Goal: Find specific page/section: Find specific page/section

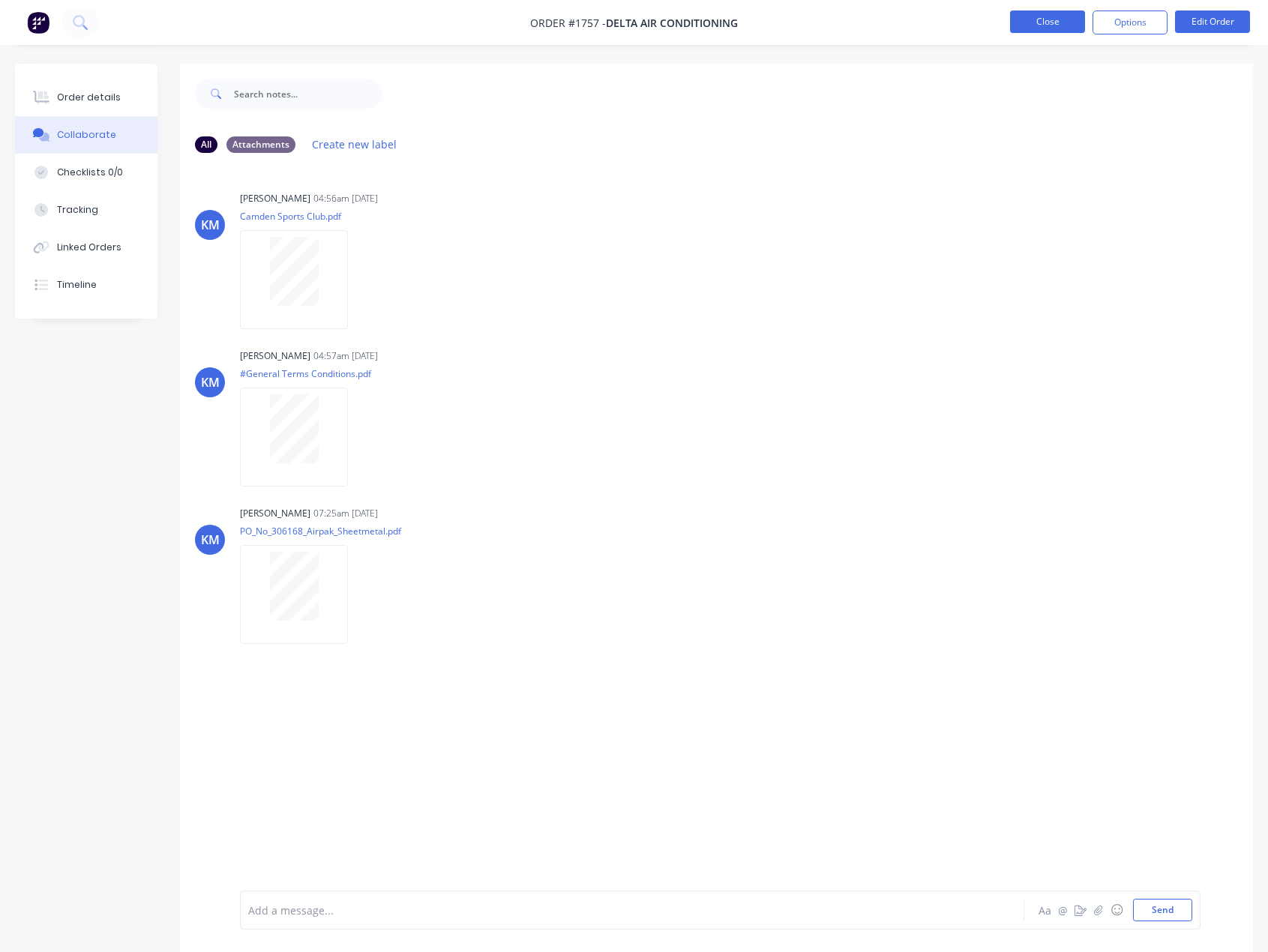
click at [1037, 27] on button "Close" at bounding box center [1048, 21] width 75 height 23
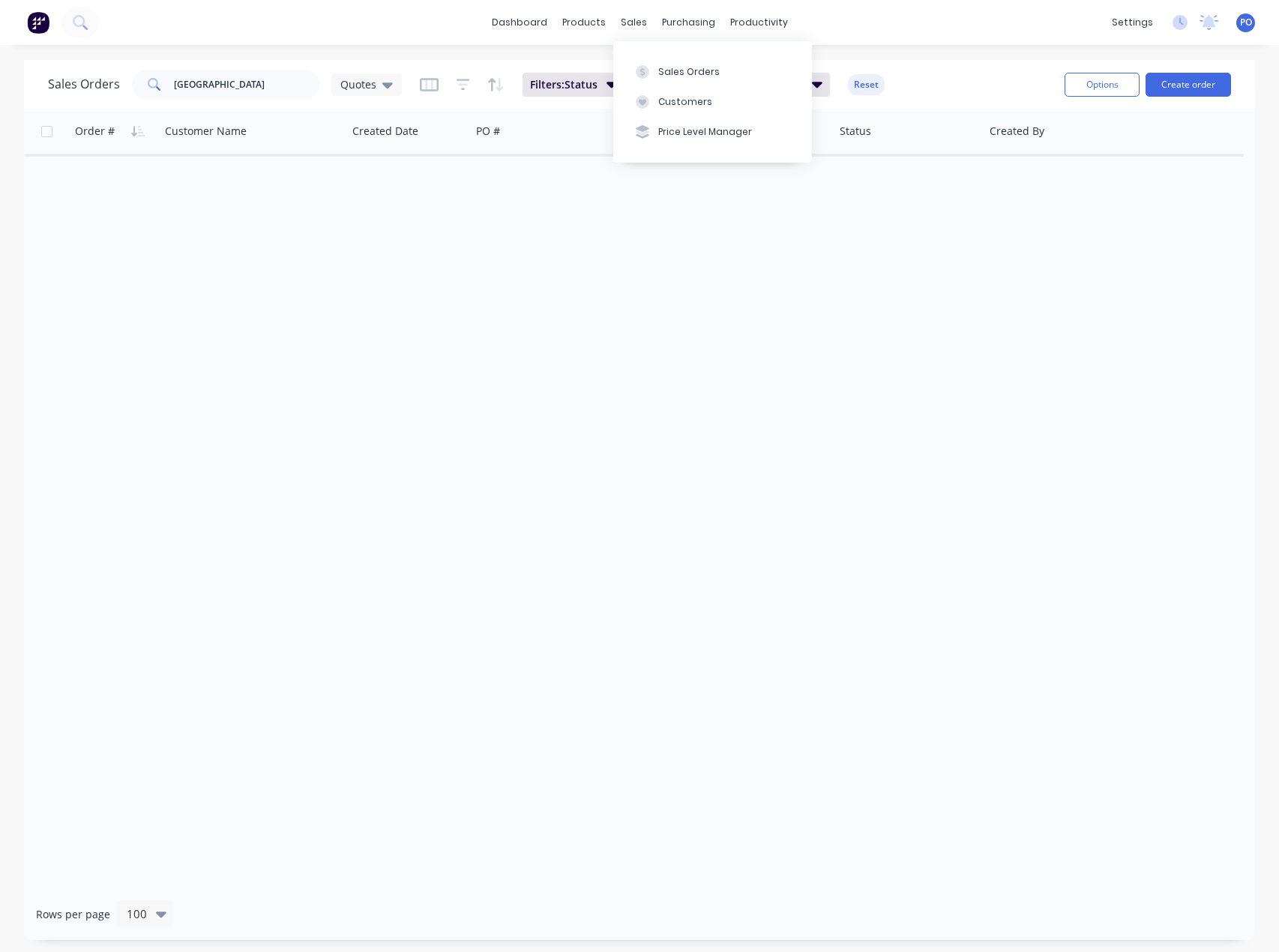
drag, startPoint x: 668, startPoint y: 63, endPoint x: 510, endPoint y: 119, distance: 167.6
click at [668, 63] on button "Sales Orders" at bounding box center [713, 70] width 199 height 30
click at [219, 78] on input "[GEOGRAPHIC_DATA]" at bounding box center [247, 84] width 146 height 30
click at [204, 85] on input "merewther" at bounding box center [247, 84] width 146 height 30
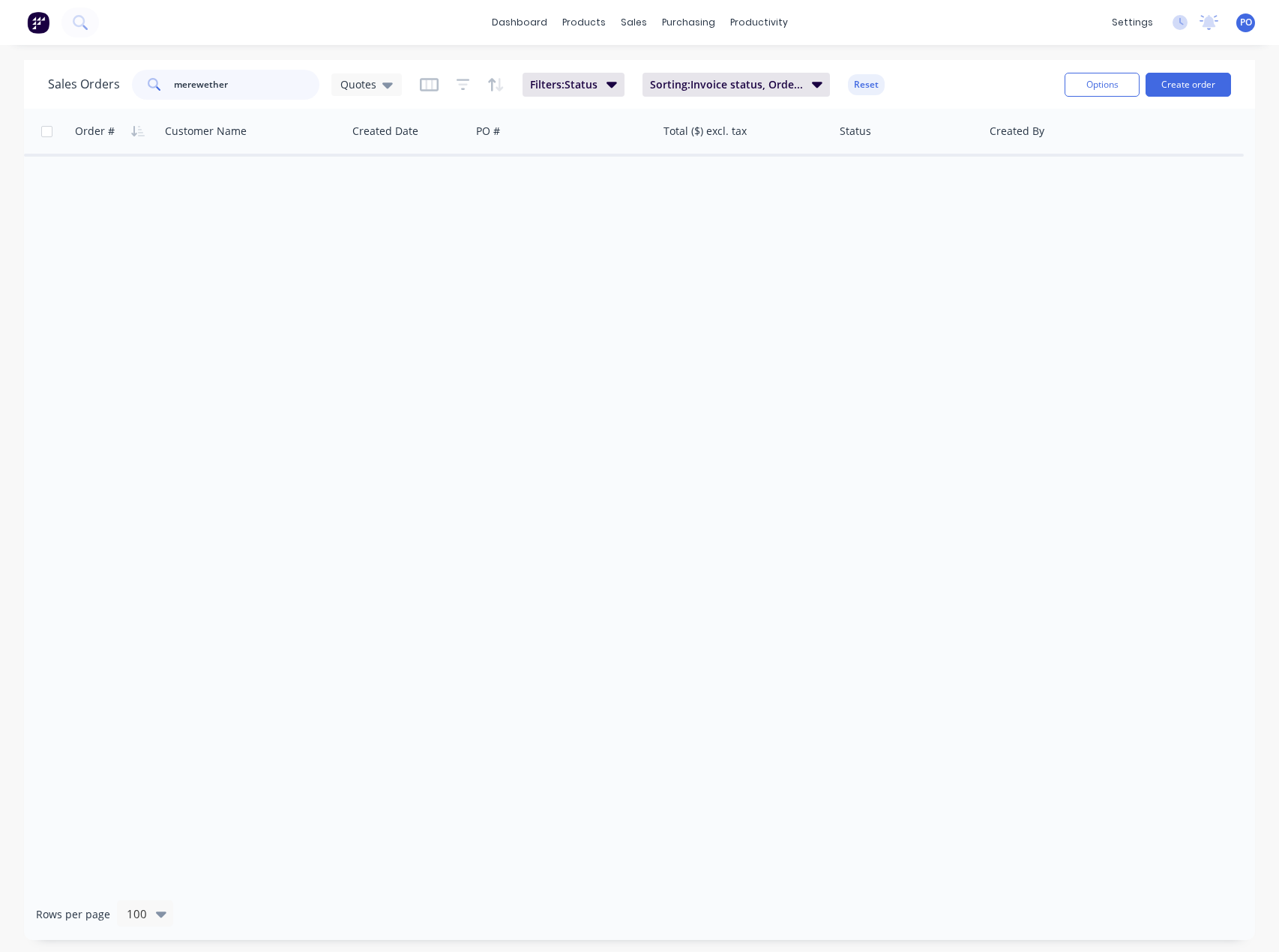
type input "merewether"
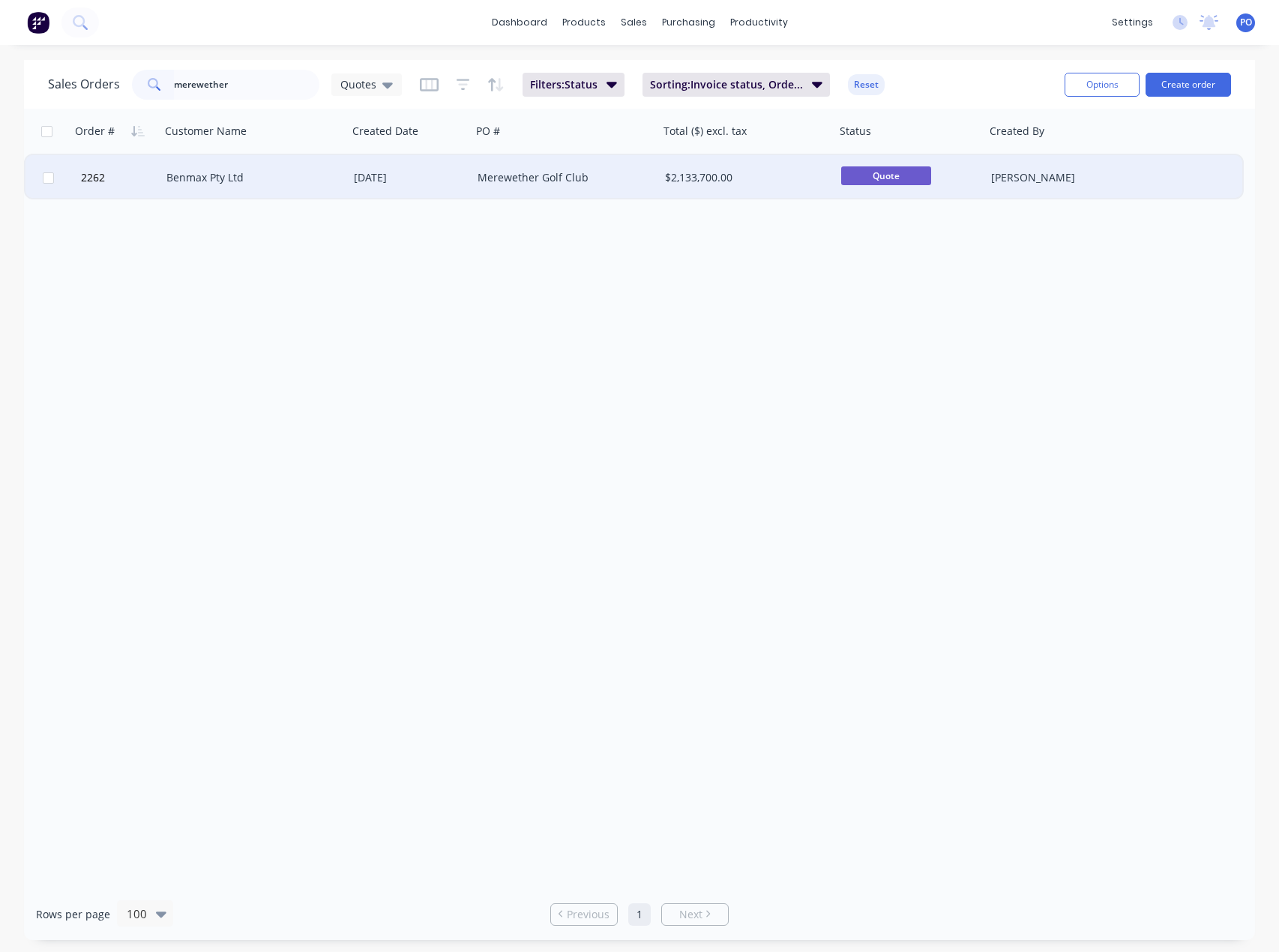
click at [336, 182] on div "Benmax Pty Ltd" at bounding box center [254, 177] width 176 height 15
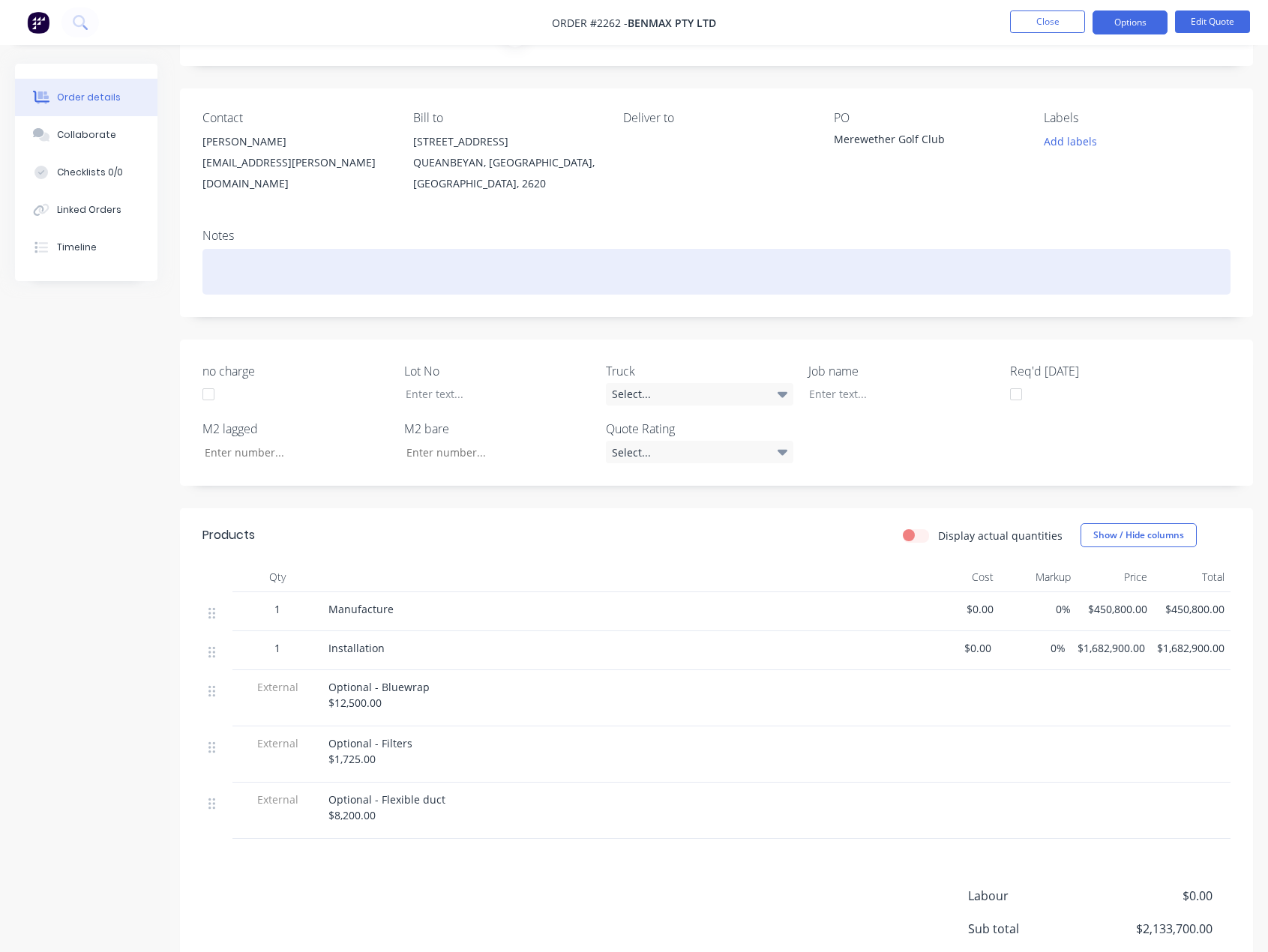
scroll to position [75, 0]
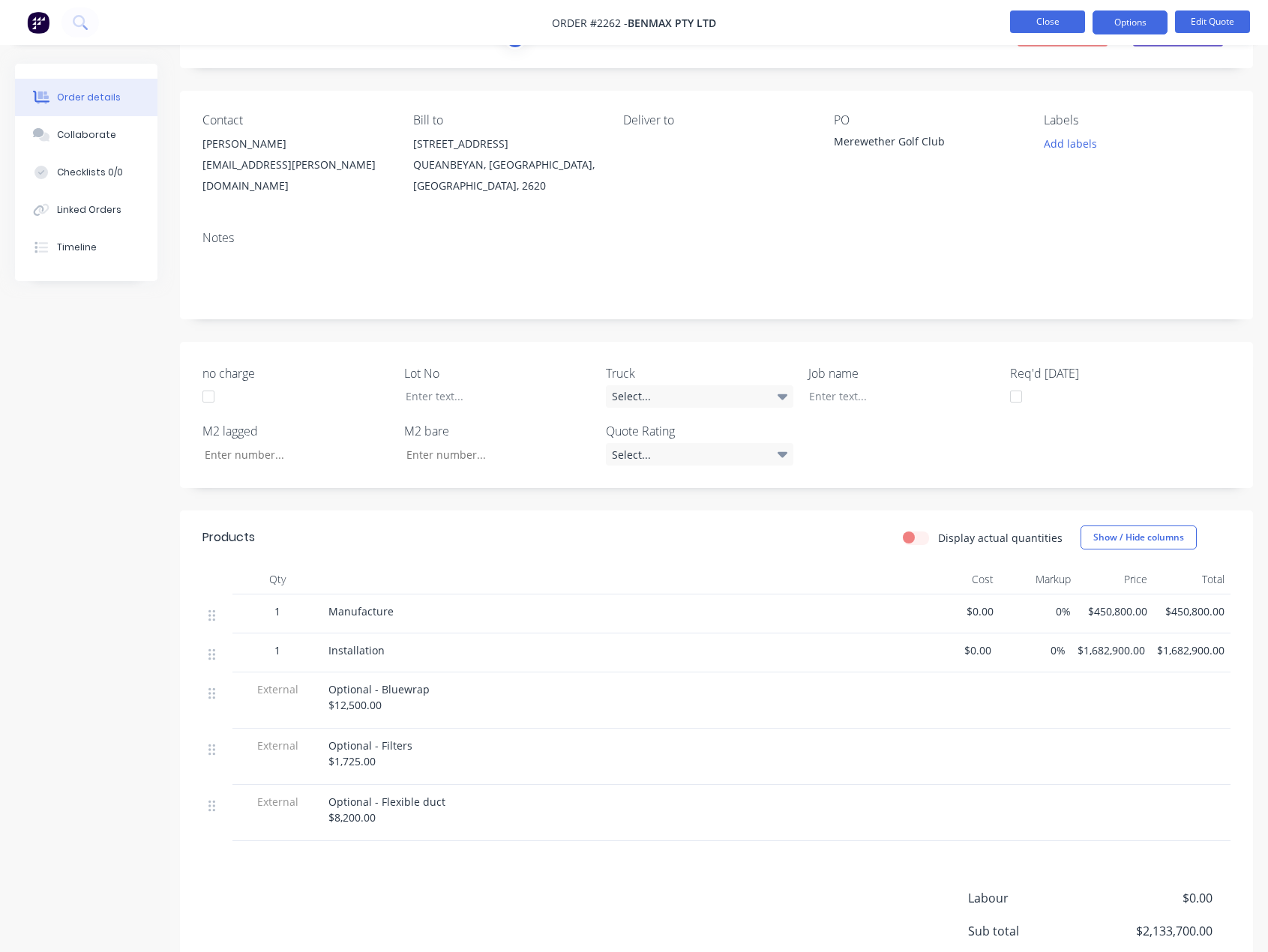
click at [1023, 26] on button "Close" at bounding box center [1048, 21] width 75 height 23
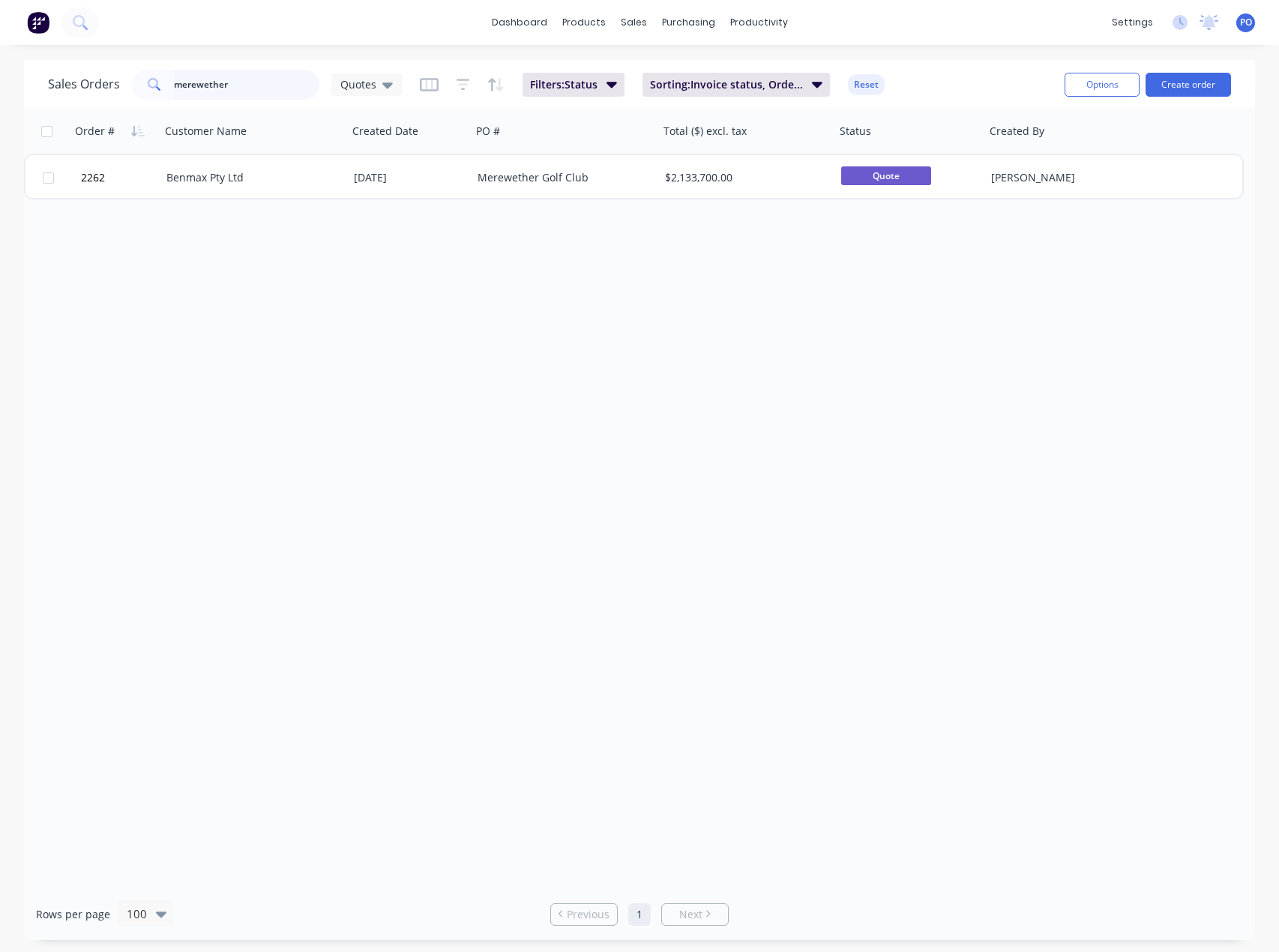
drag, startPoint x: 286, startPoint y: 88, endPoint x: -185, endPoint y: 89, distance: 471.0
click at [0, 89] on html "dashboard products sales purchasing productivity dashboard products Product Cat…" at bounding box center [640, 476] width 1279 height 952
